Goal: Navigation & Orientation: Find specific page/section

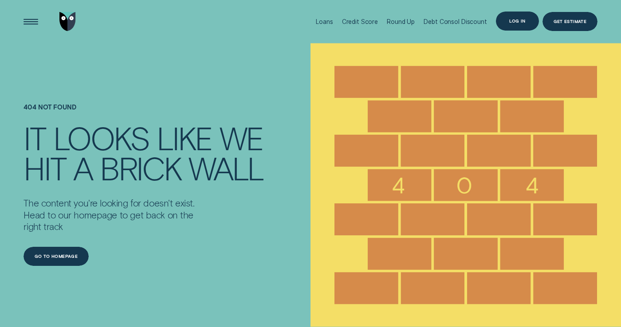
click at [528, 18] on div "Log in" at bounding box center [517, 22] width 43 height 20
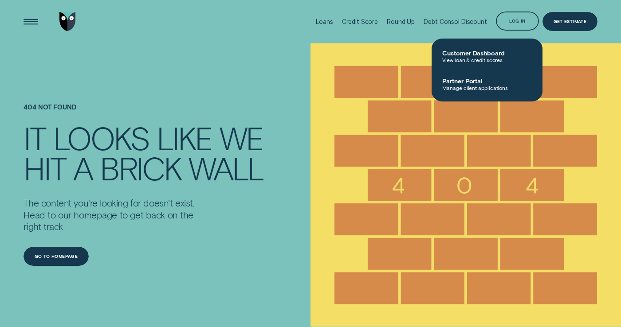
click at [69, 15] on img "Go to home page" at bounding box center [67, 22] width 16 height 20
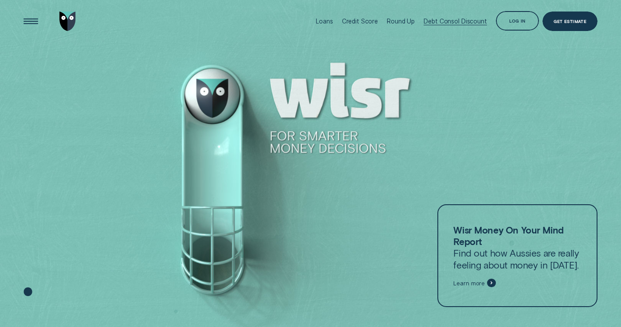
click at [459, 15] on div "Debt Consol Discount" at bounding box center [455, 21] width 63 height 43
